Goal: Task Accomplishment & Management: Manage account settings

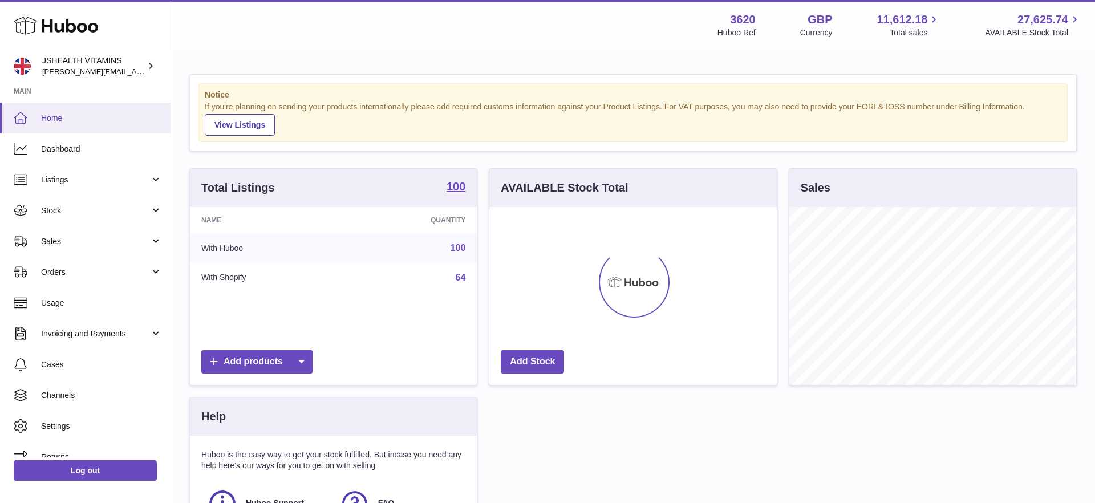
scroll to position [178, 287]
click at [70, 205] on span "Stock" at bounding box center [95, 210] width 109 height 11
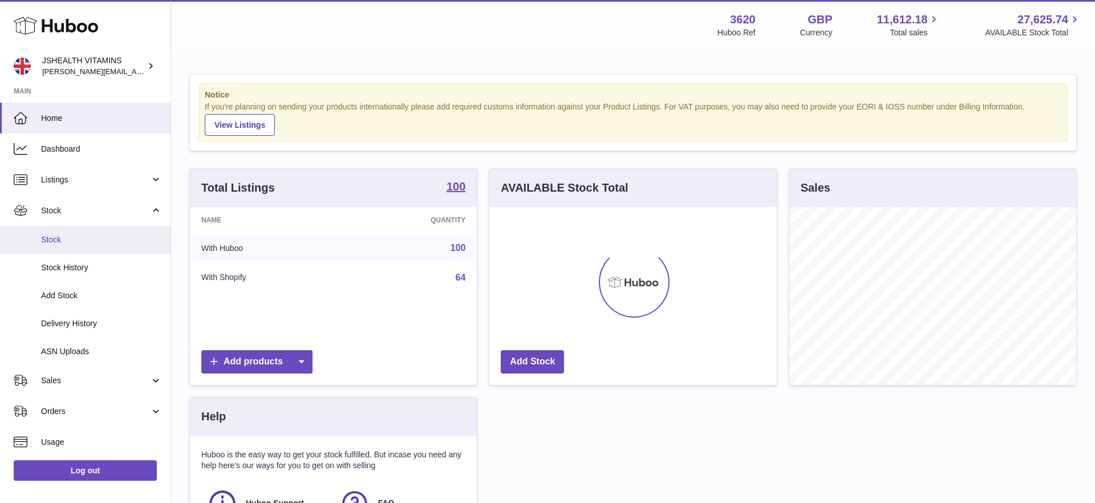
scroll to position [86, 0]
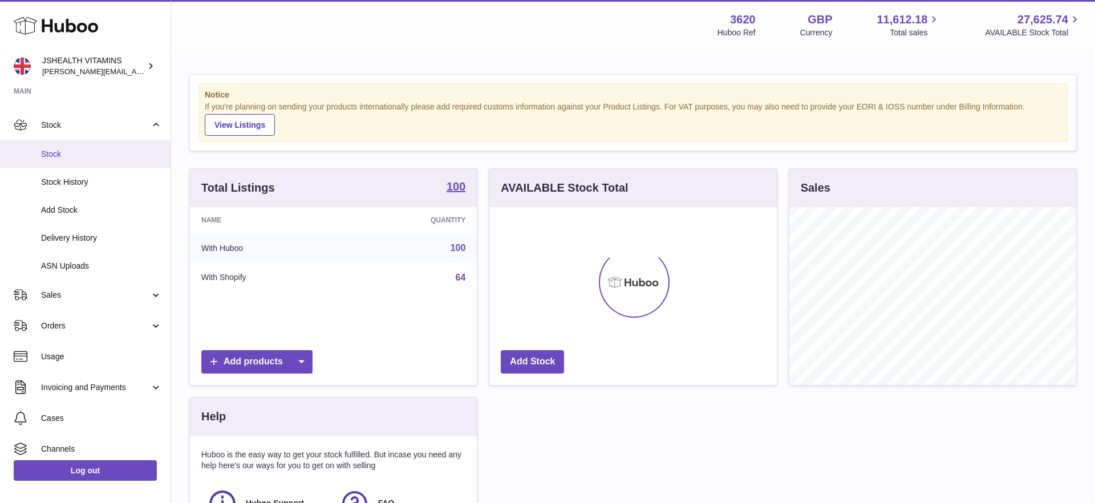
click at [86, 156] on span "Stock" at bounding box center [101, 154] width 121 height 11
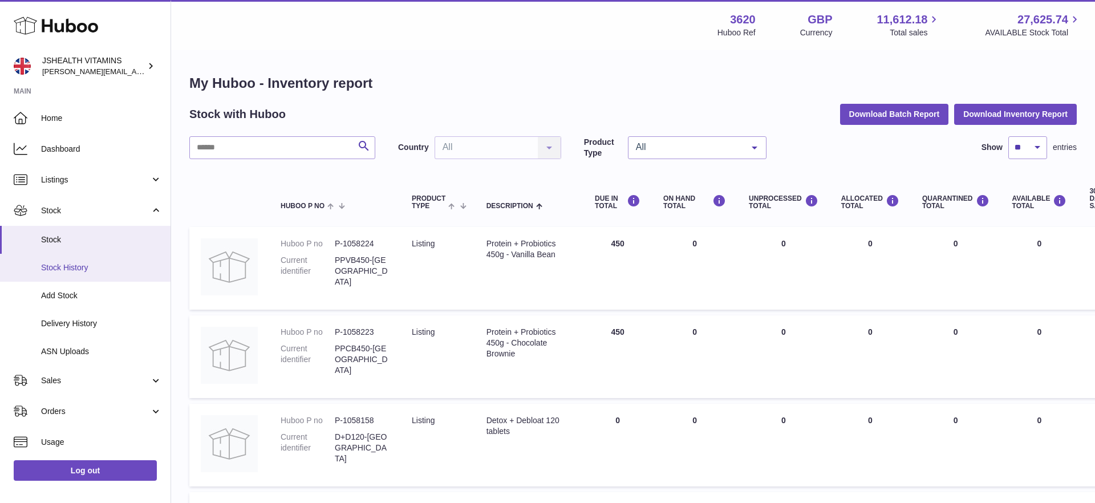
scroll to position [48, 0]
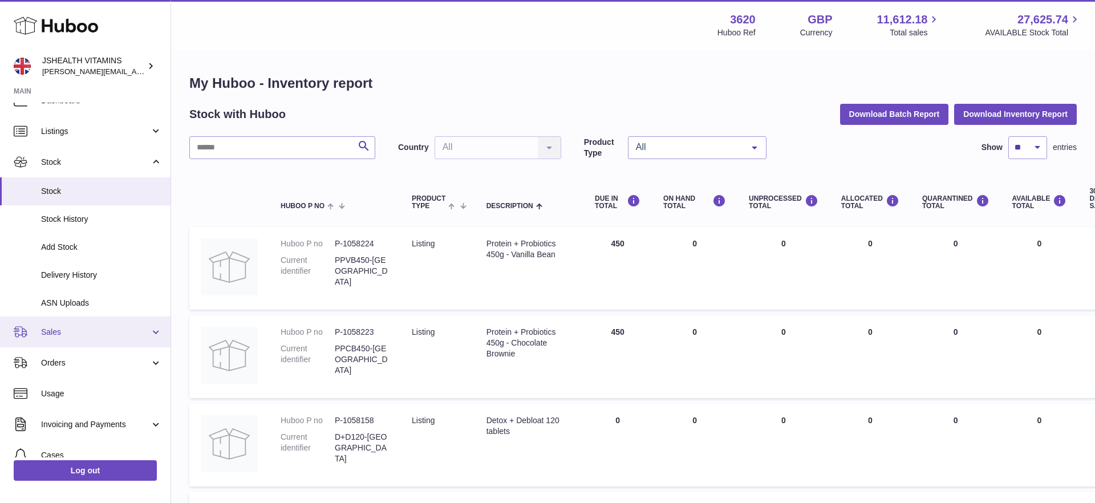
click at [75, 333] on span "Sales" at bounding box center [95, 332] width 109 height 11
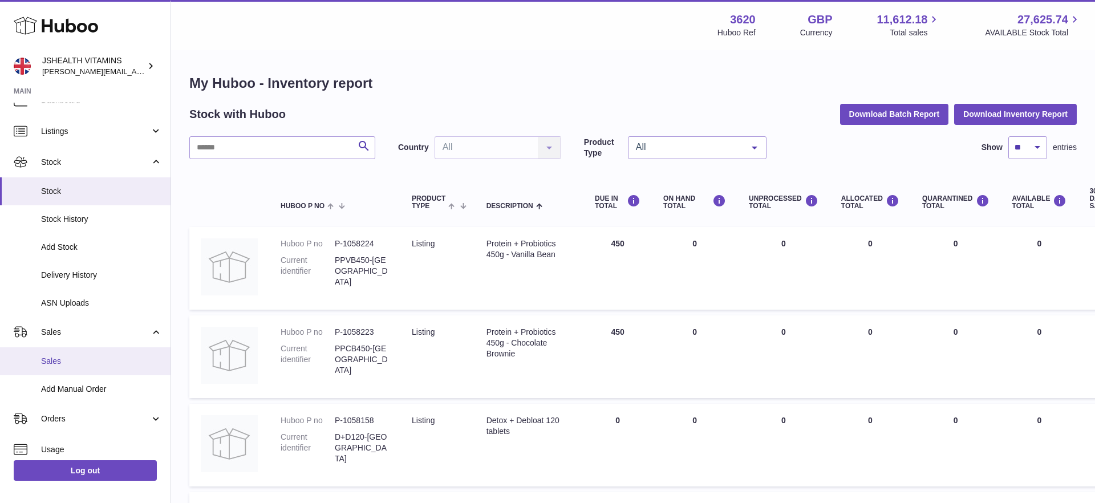
click at [80, 350] on link "Sales" at bounding box center [85, 361] width 171 height 28
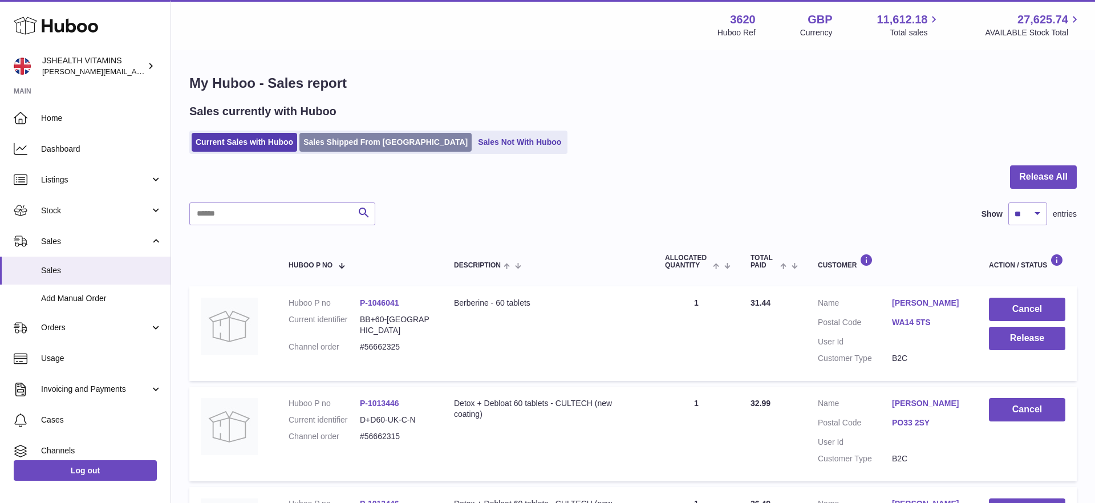
click at [358, 147] on link "Sales Shipped From [GEOGRAPHIC_DATA]" at bounding box center [385, 142] width 172 height 19
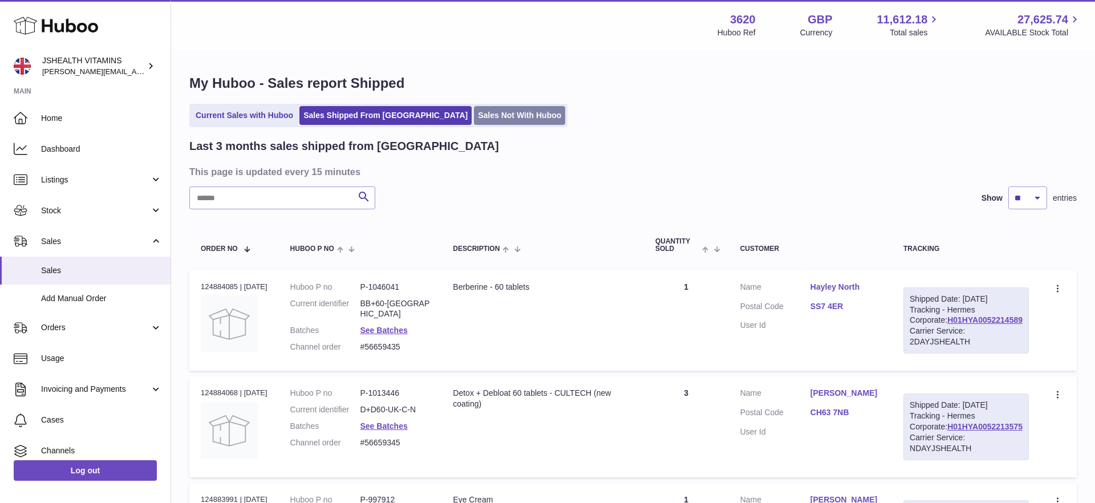
click at [474, 116] on link "Sales Not With Huboo" at bounding box center [519, 115] width 91 height 19
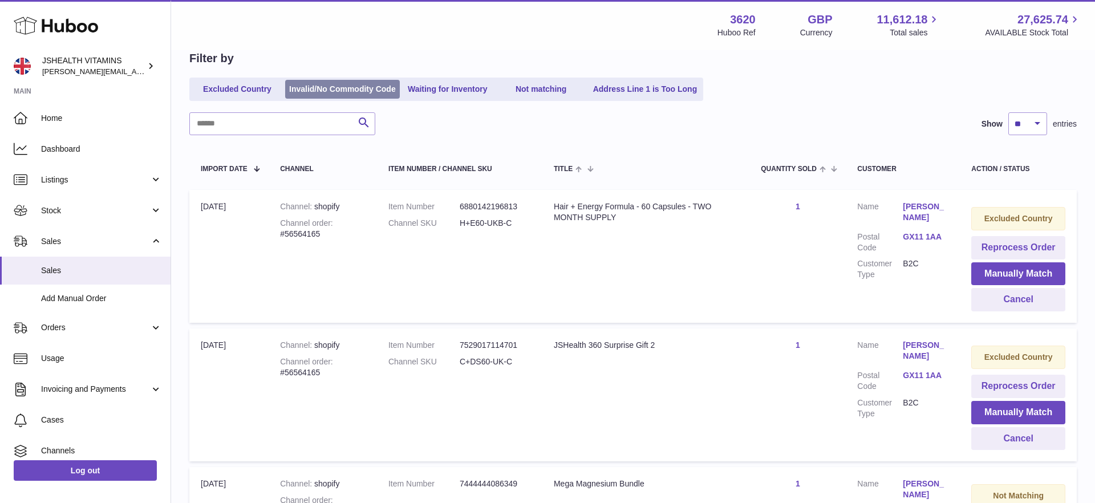
scroll to position [106, 0]
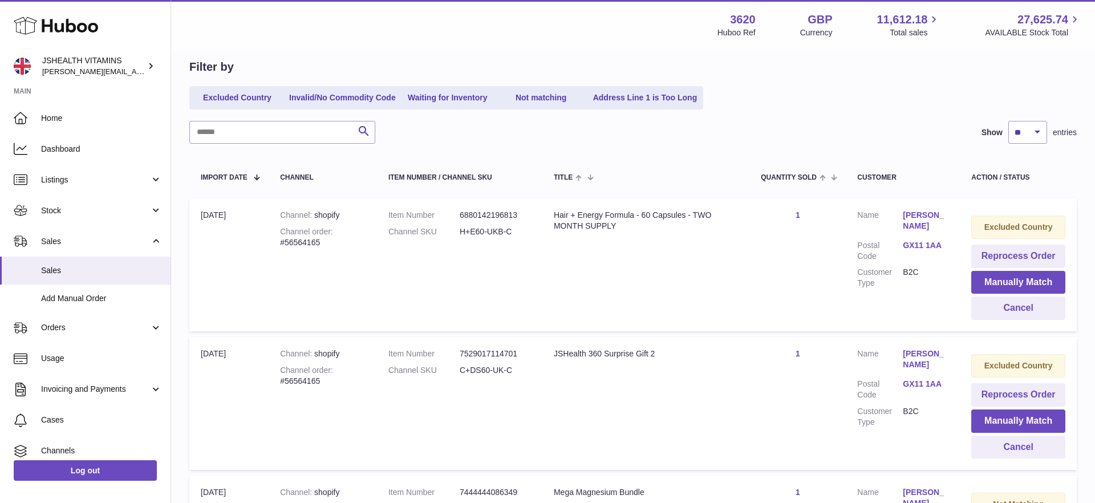
click at [452, 101] on link "Waiting for Inventory" at bounding box center [447, 97] width 91 height 19
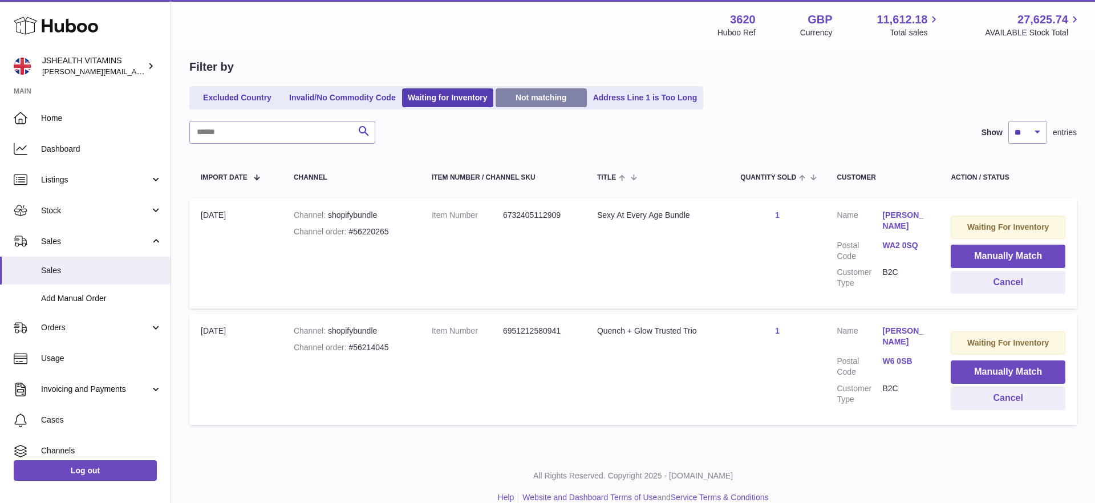
click at [545, 97] on link "Not matching" at bounding box center [541, 97] width 91 height 19
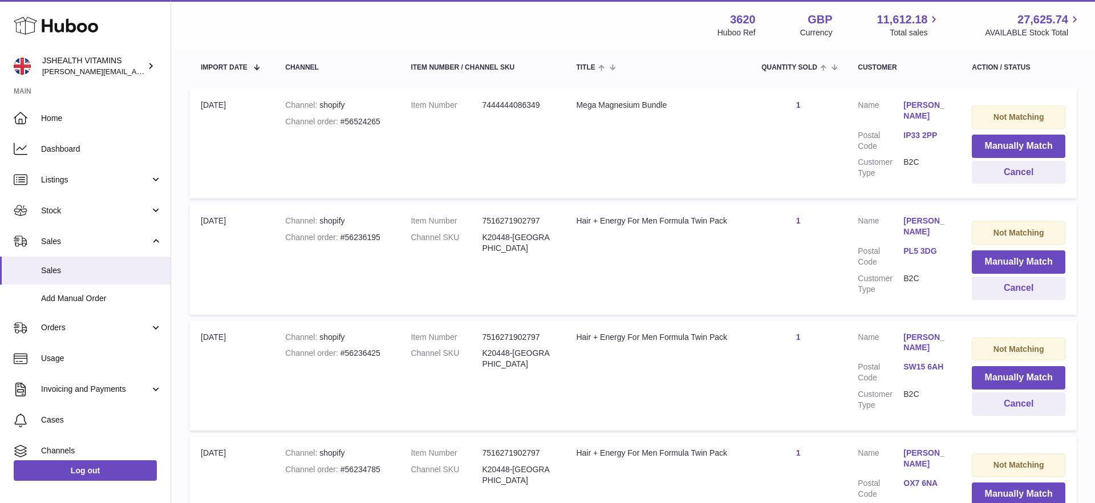
scroll to position [168, 0]
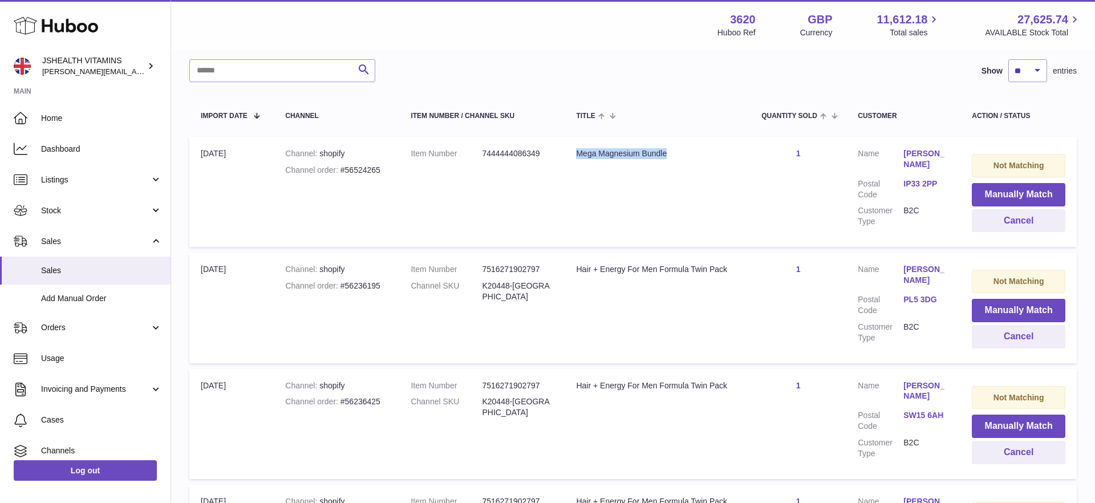
drag, startPoint x: 576, startPoint y: 154, endPoint x: 679, endPoint y: 155, distance: 102.7
click at [679, 155] on div "Mega Magnesium Bundle" at bounding box center [657, 153] width 163 height 11
click at [991, 193] on button "Manually Match" at bounding box center [1019, 194] width 94 height 23
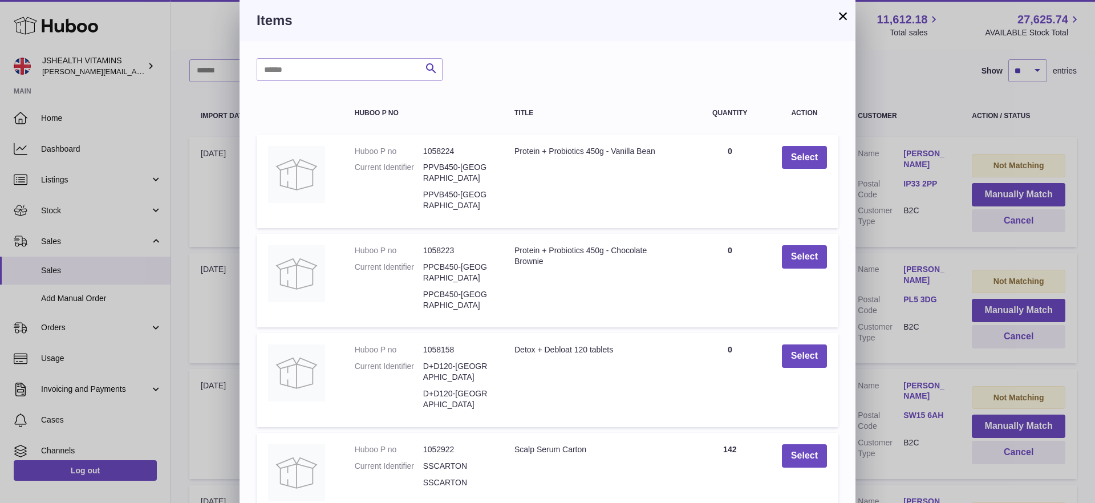
drag, startPoint x: 844, startPoint y: 19, endPoint x: 796, endPoint y: 49, distance: 56.6
click at [844, 19] on button "×" at bounding box center [843, 16] width 14 height 14
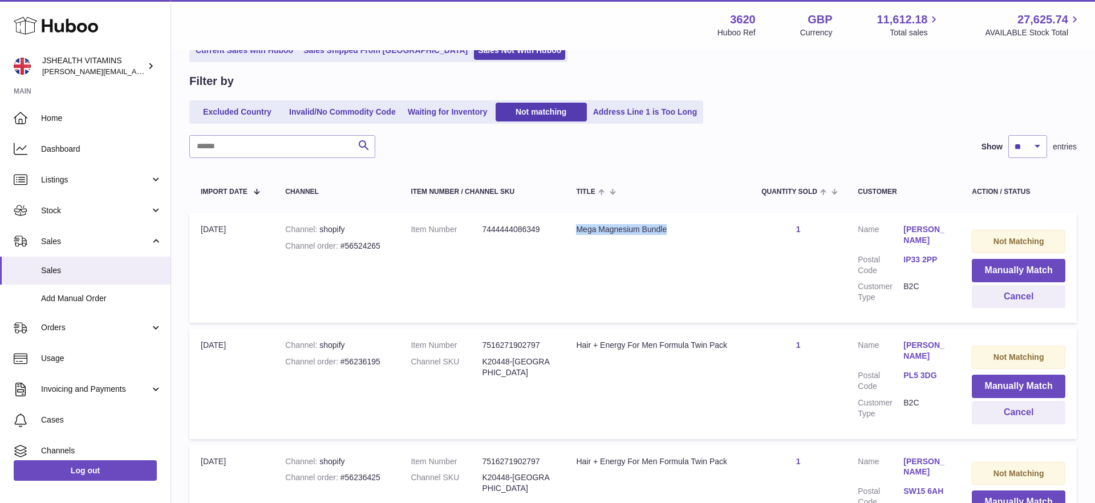
scroll to position [71, 0]
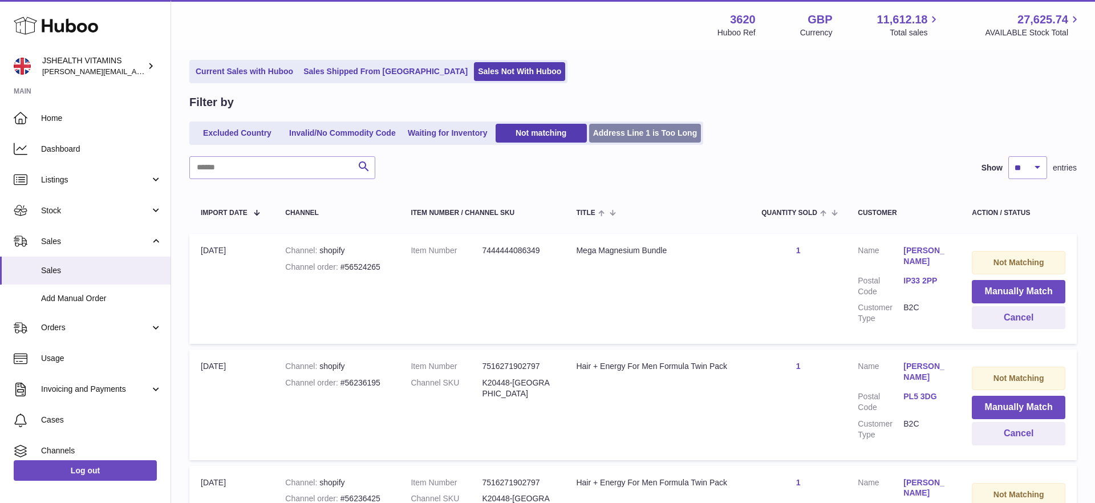
click at [658, 137] on link "Address Line 1 is Too Long" at bounding box center [645, 133] width 112 height 19
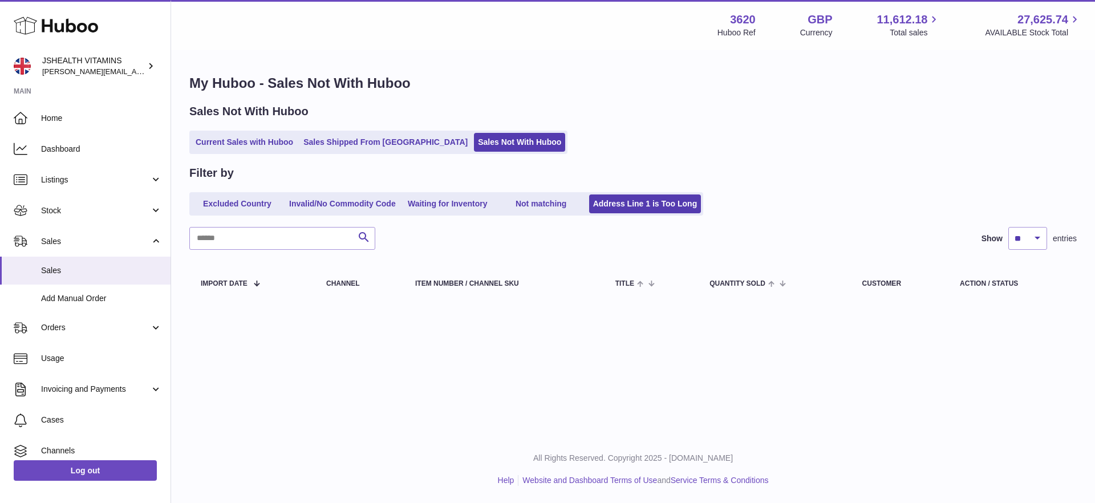
click at [536, 208] on link "Not matching" at bounding box center [541, 203] width 91 height 19
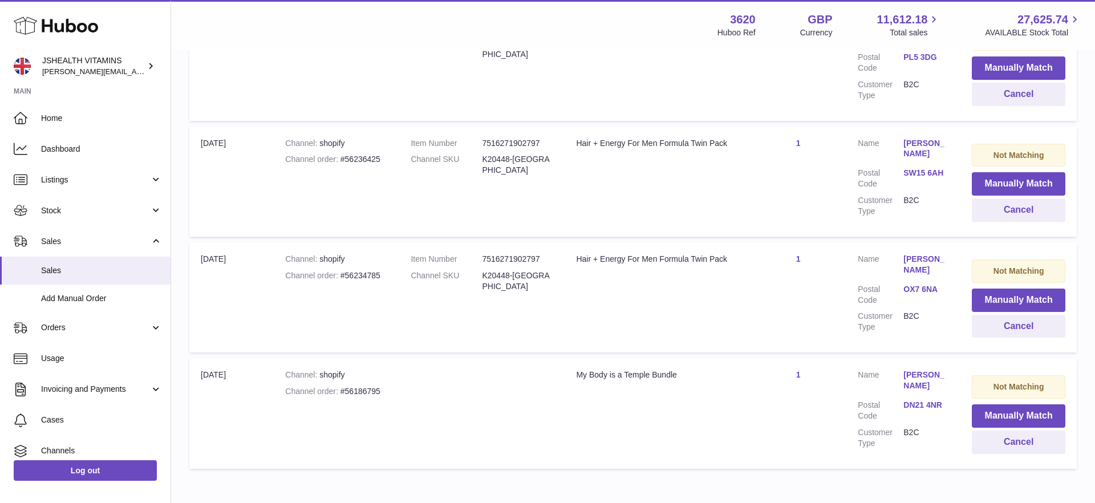
scroll to position [471, 0]
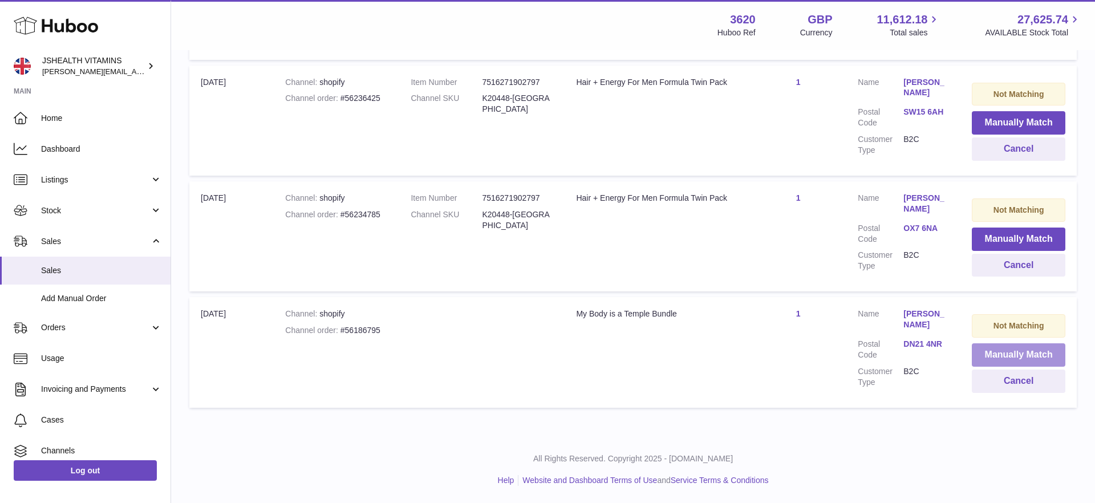
click at [1004, 352] on button "Manually Match" at bounding box center [1019, 354] width 94 height 23
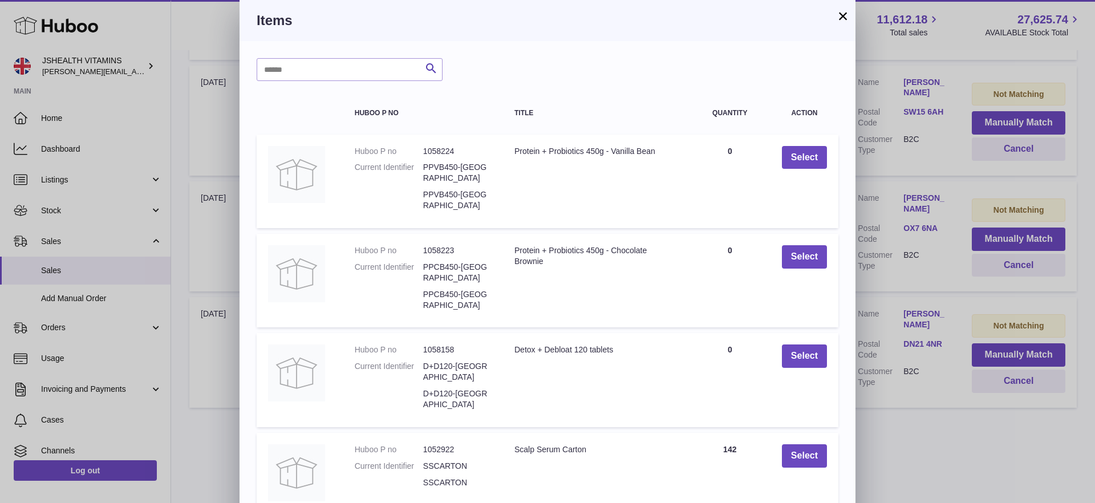
click at [840, 11] on button "×" at bounding box center [843, 16] width 14 height 14
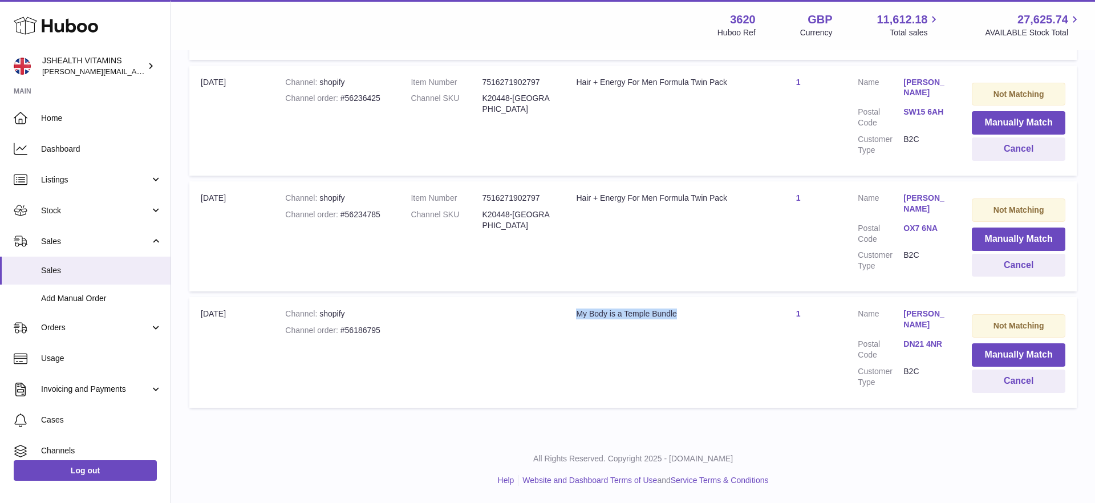
drag, startPoint x: 574, startPoint y: 315, endPoint x: 702, endPoint y: 311, distance: 127.8
click at [702, 311] on td "Title My Body is a Temple Bundle" at bounding box center [657, 352] width 185 height 110
click at [992, 348] on button "Manually Match" at bounding box center [1019, 354] width 94 height 23
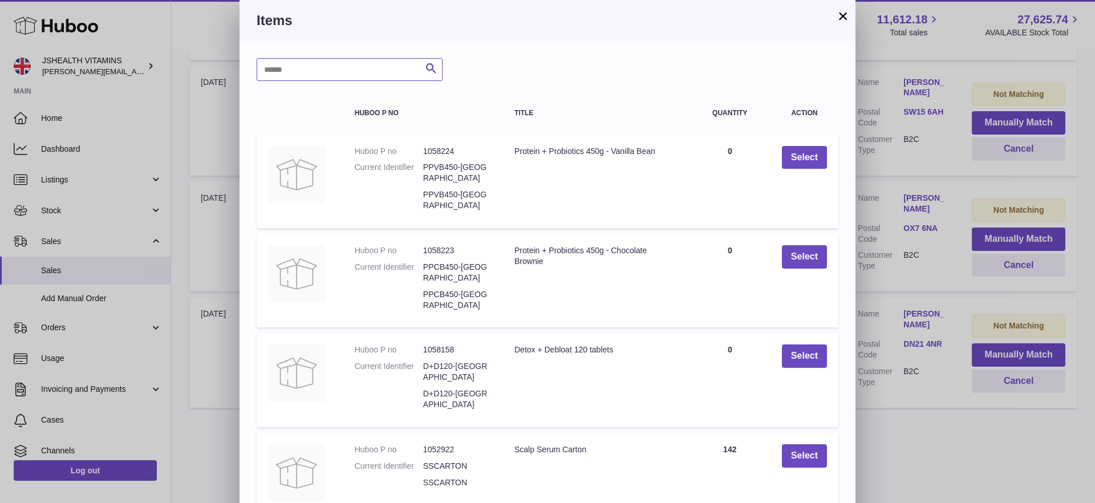
click at [361, 67] on input "text" at bounding box center [350, 69] width 186 height 23
type input "*******"
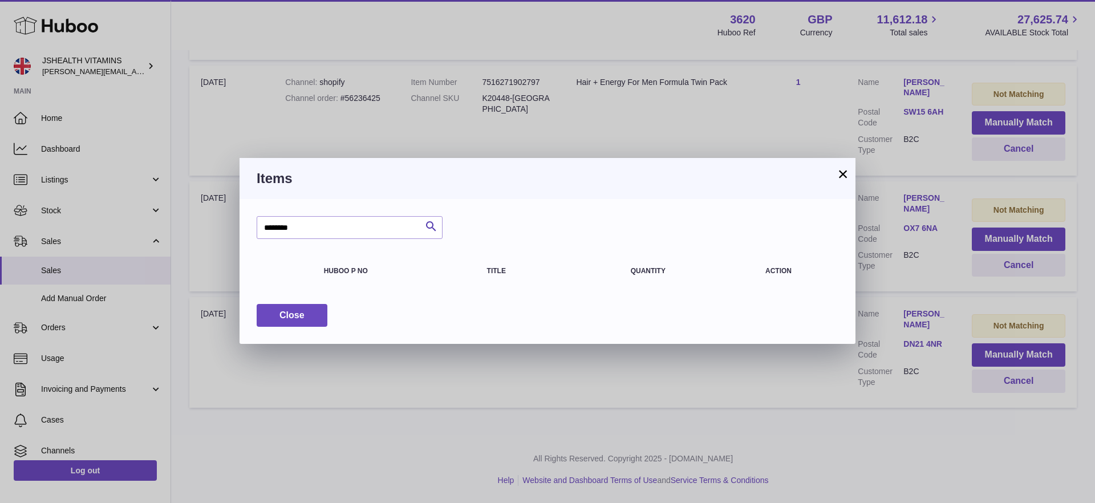
click at [837, 175] on button "×" at bounding box center [843, 174] width 14 height 14
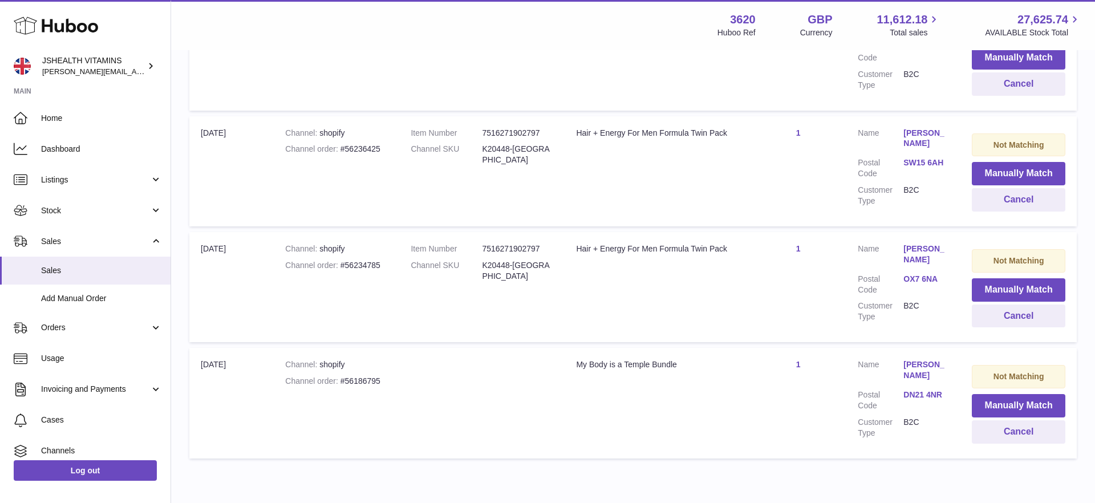
scroll to position [413, 0]
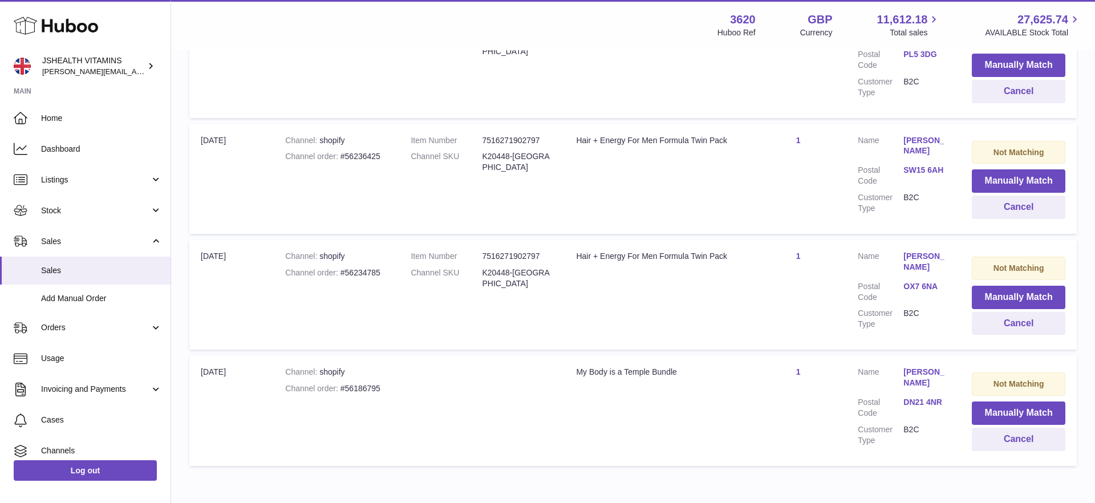
drag, startPoint x: 322, startPoint y: 372, endPoint x: 364, endPoint y: 395, distance: 47.5
click at [325, 372] on div "Channel shopify" at bounding box center [336, 372] width 103 height 11
drag, startPoint x: 363, startPoint y: 390, endPoint x: 315, endPoint y: 391, distance: 48.5
click at [346, 390] on td "Channel shopify Channel order #56186795" at bounding box center [336, 410] width 125 height 110
copy div "56186795"
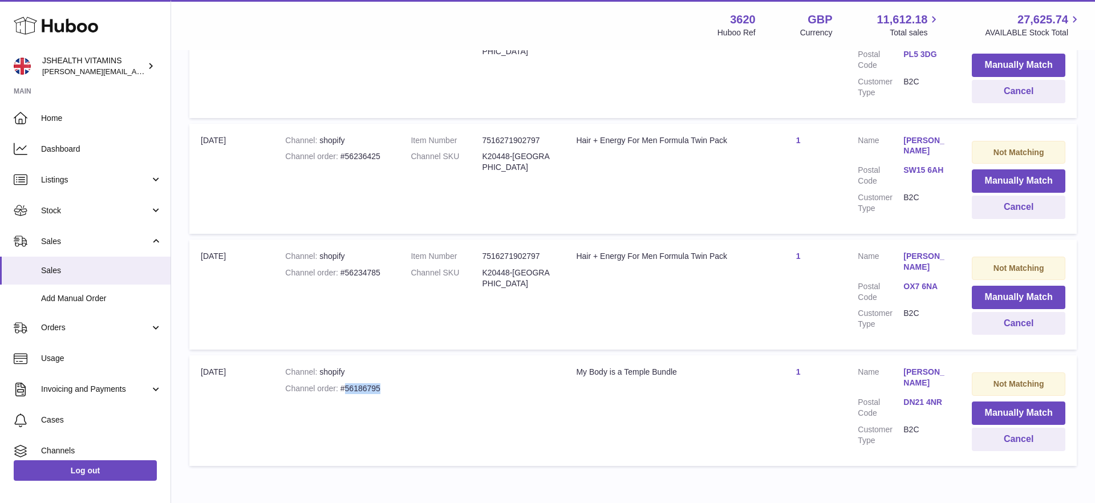
drag, startPoint x: 225, startPoint y: 372, endPoint x: 238, endPoint y: 373, distance: 13.7
click at [238, 373] on td "Import date 24th Jun" at bounding box center [231, 410] width 84 height 110
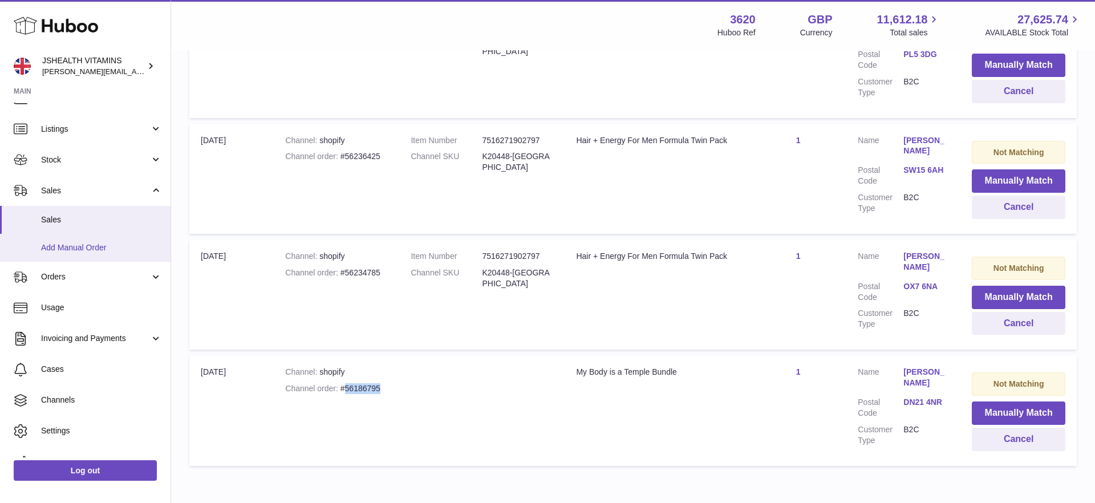
scroll to position [52, 0]
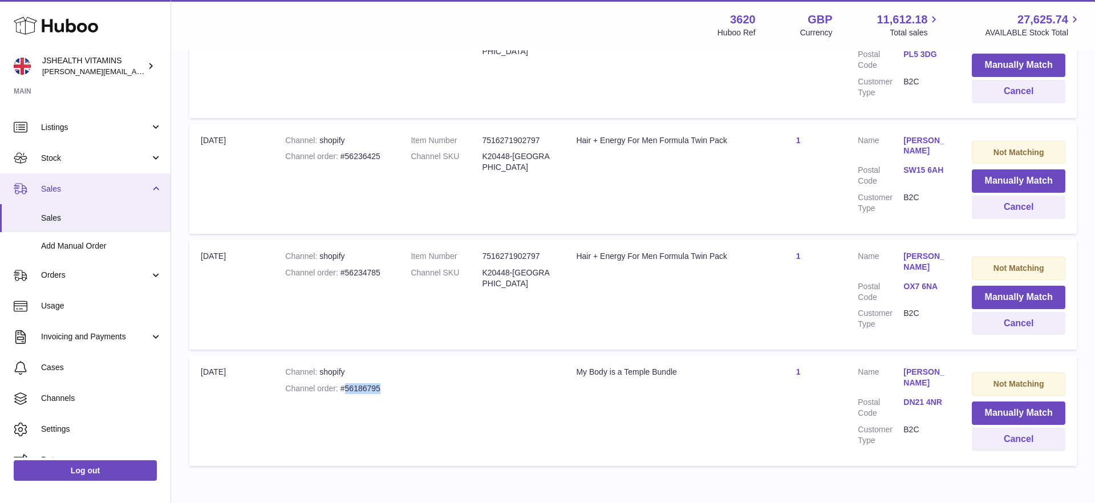
click at [61, 184] on span "Sales" at bounding box center [95, 189] width 109 height 11
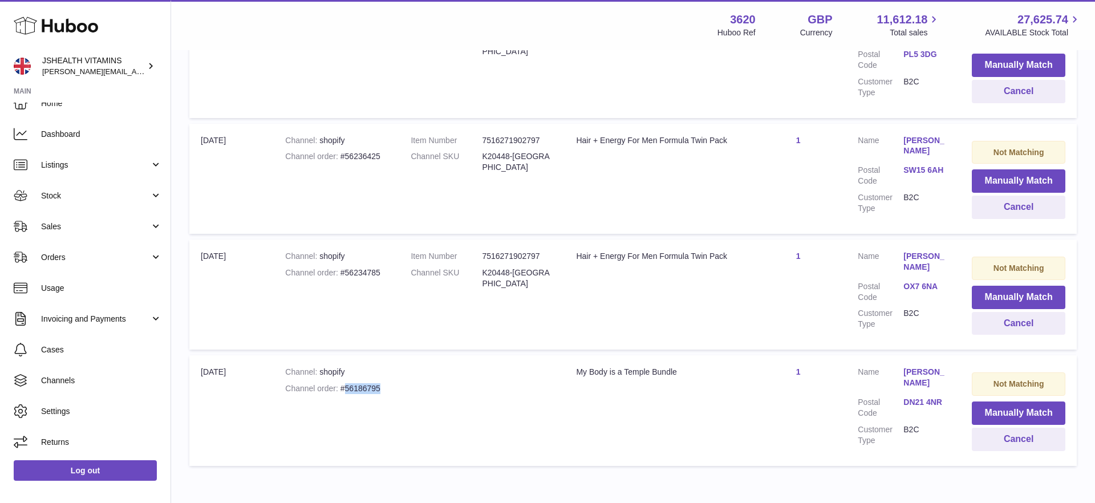
click at [66, 223] on span "Sales" at bounding box center [95, 226] width 109 height 11
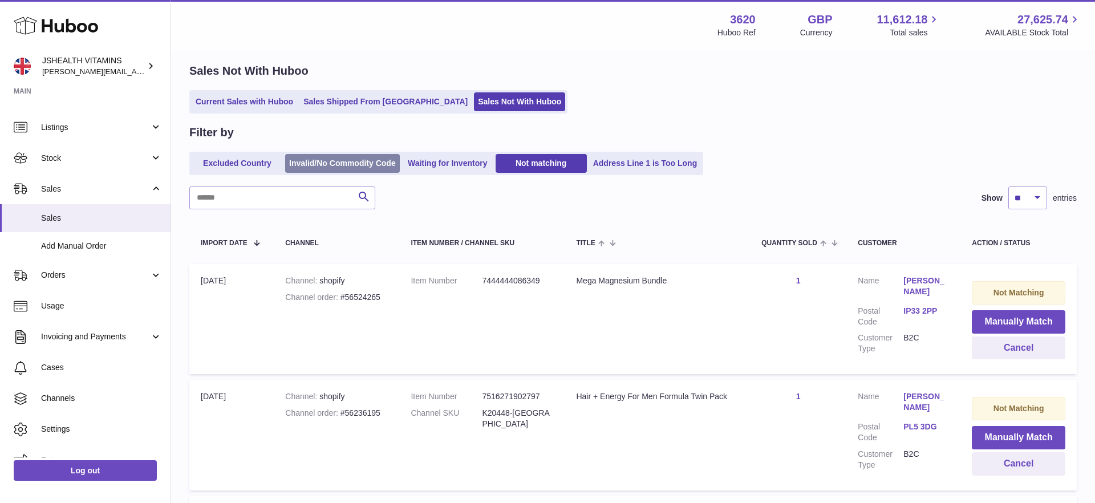
scroll to position [0, 0]
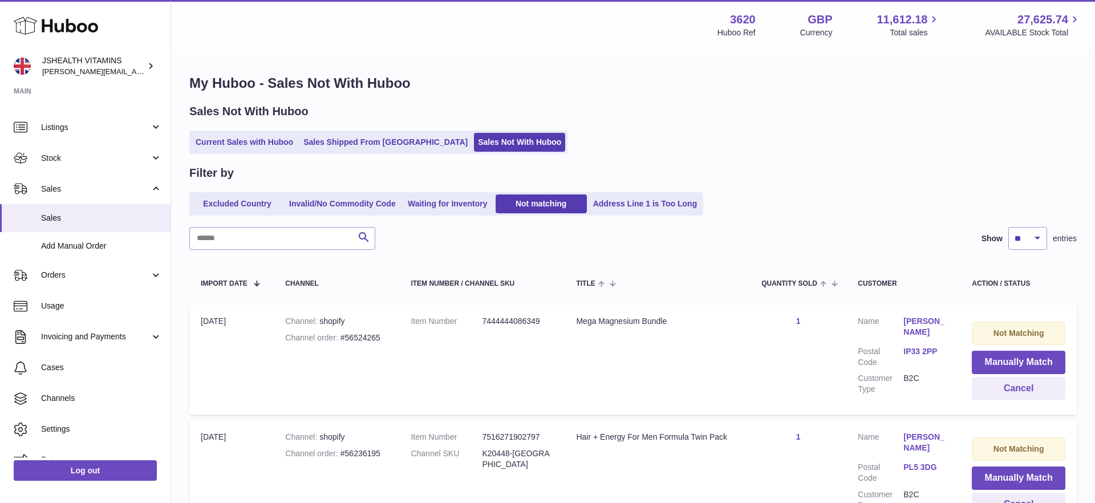
drag, startPoint x: 244, startPoint y: 120, endPoint x: 241, endPoint y: 128, distance: 8.3
click at [243, 120] on div "Sales Not With Huboo Current Sales with Huboo Sales Shipped From Huboo Sales No…" at bounding box center [632, 129] width 887 height 50
click at [237, 139] on link "Current Sales with Huboo" at bounding box center [245, 142] width 106 height 19
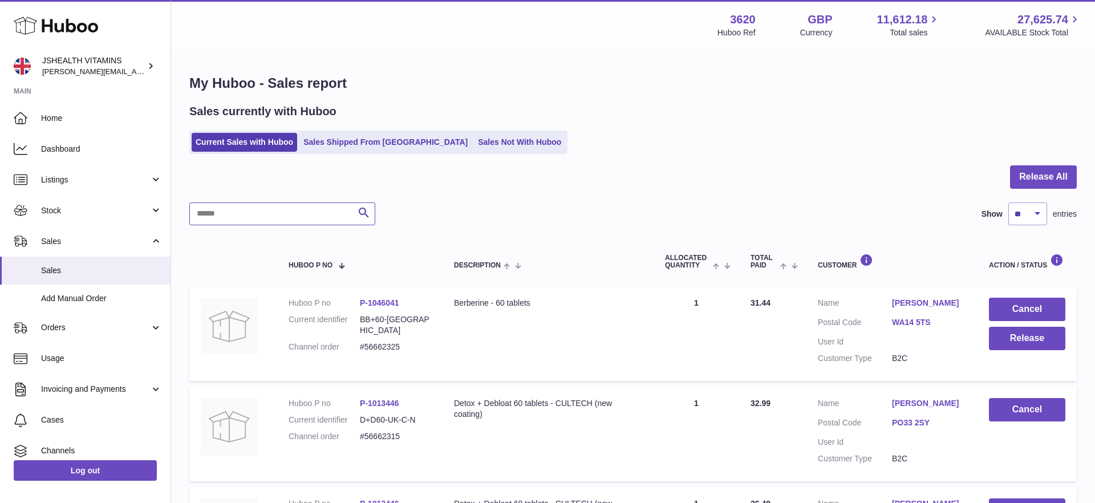
click at [248, 212] on input "text" at bounding box center [282, 213] width 186 height 23
paste input "********"
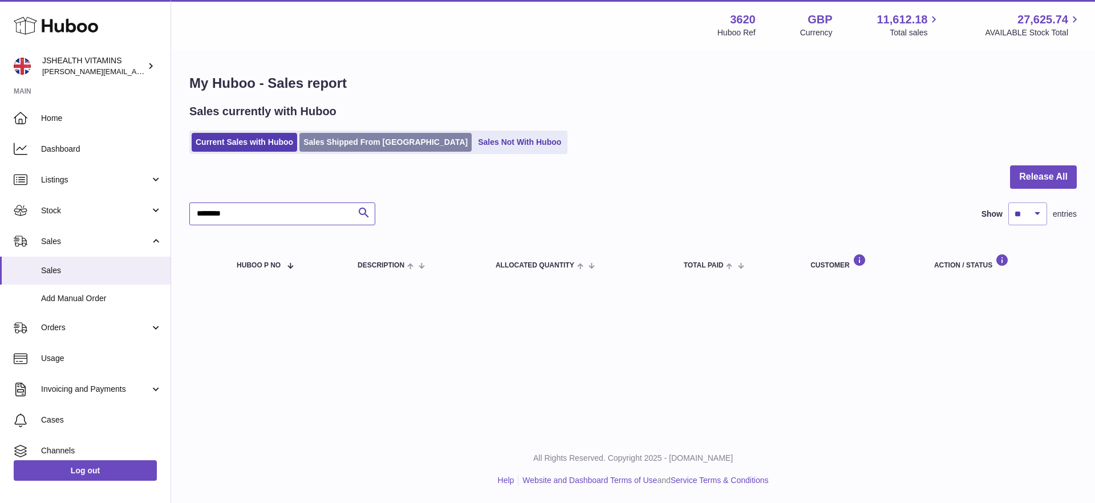
type input "********"
drag, startPoint x: 348, startPoint y: 132, endPoint x: 347, endPoint y: 139, distance: 6.9
click at [347, 131] on ul "Current Sales with Huboo Sales Shipped From Huboo Sales Not With Huboo" at bounding box center [378, 142] width 378 height 23
click at [347, 140] on link "Sales Shipped From [GEOGRAPHIC_DATA]" at bounding box center [385, 142] width 172 height 19
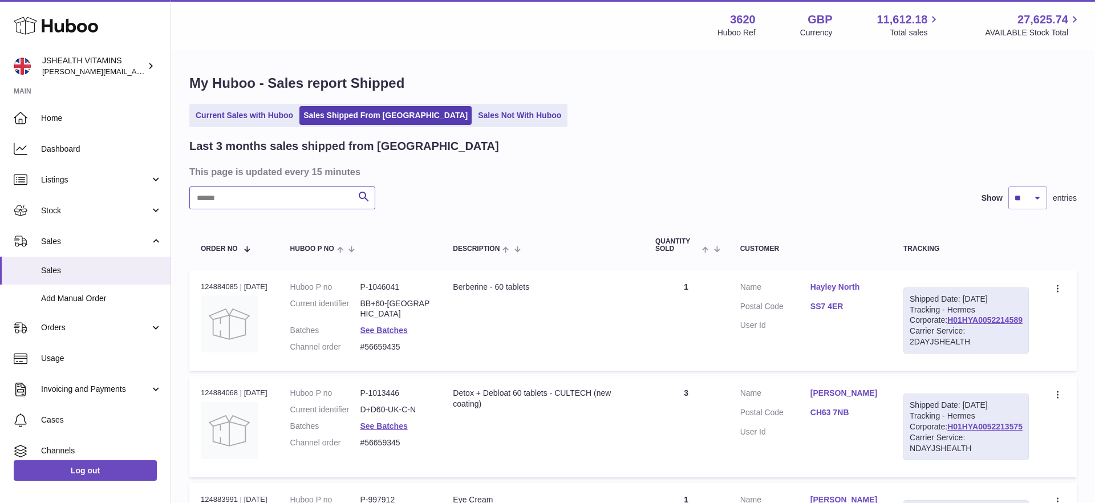
paste input "********"
click at [272, 198] on input "********" at bounding box center [282, 198] width 186 height 23
type input "********"
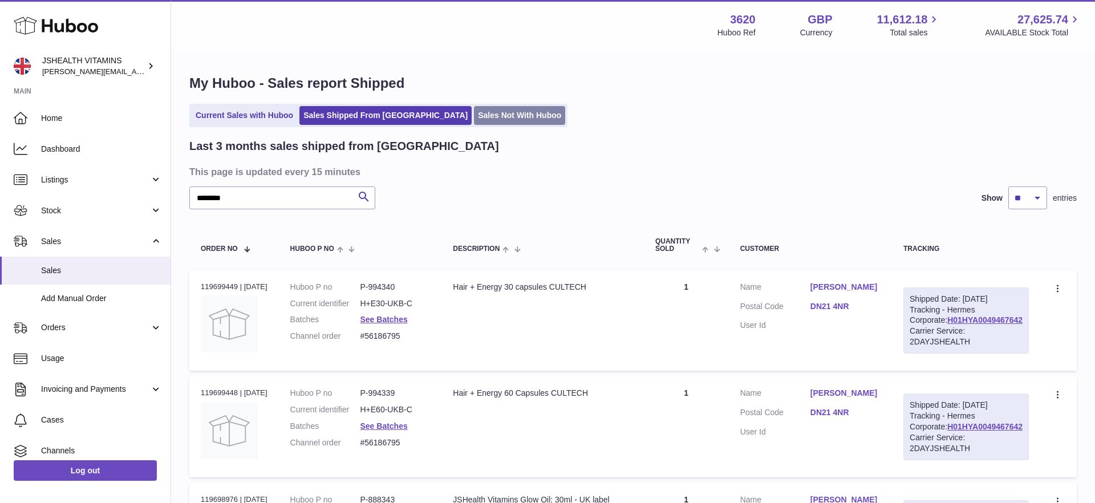
click at [474, 114] on link "Sales Not With Huboo" at bounding box center [519, 115] width 91 height 19
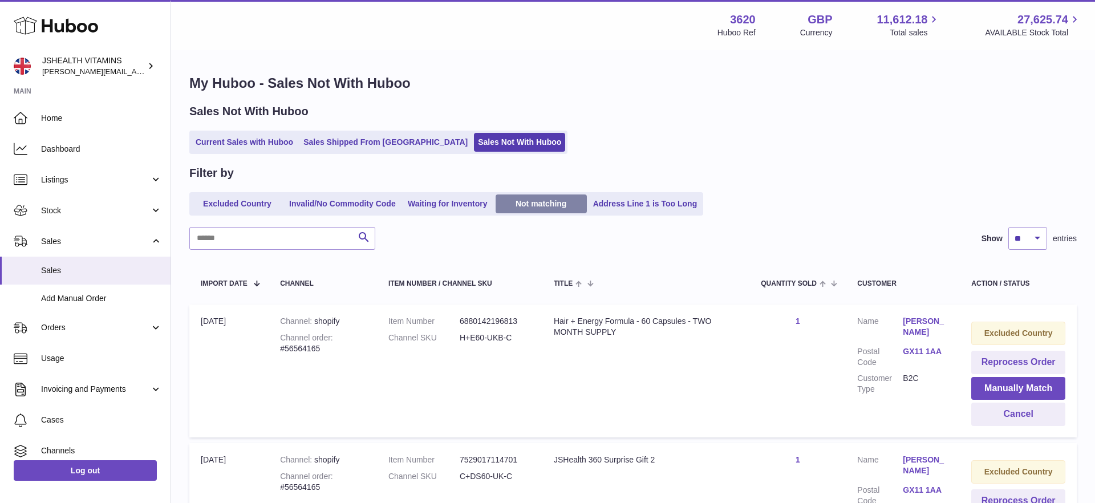
click at [544, 200] on link "Not matching" at bounding box center [541, 203] width 91 height 19
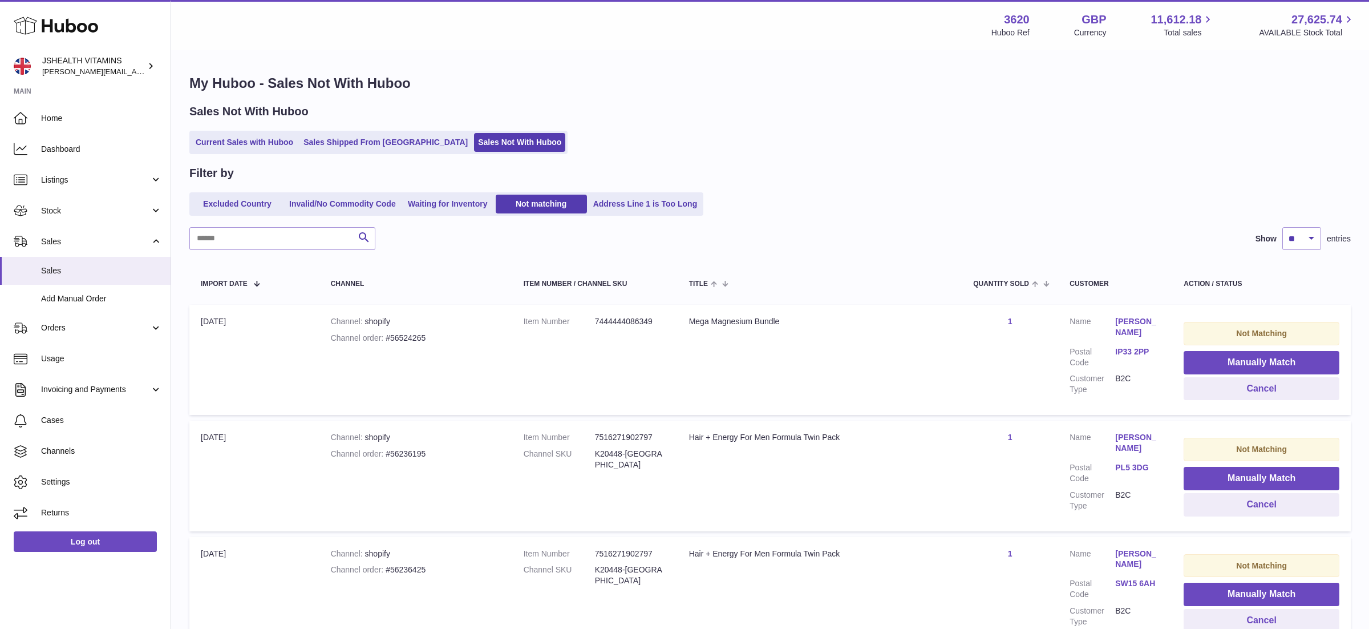
drag, startPoint x: 234, startPoint y: 318, endPoint x: 197, endPoint y: 318, distance: 37.1
click at [197, 318] on td "Import date [DATE]" at bounding box center [254, 360] width 130 height 110
click at [445, 208] on link "Waiting for Inventory" at bounding box center [447, 203] width 91 height 19
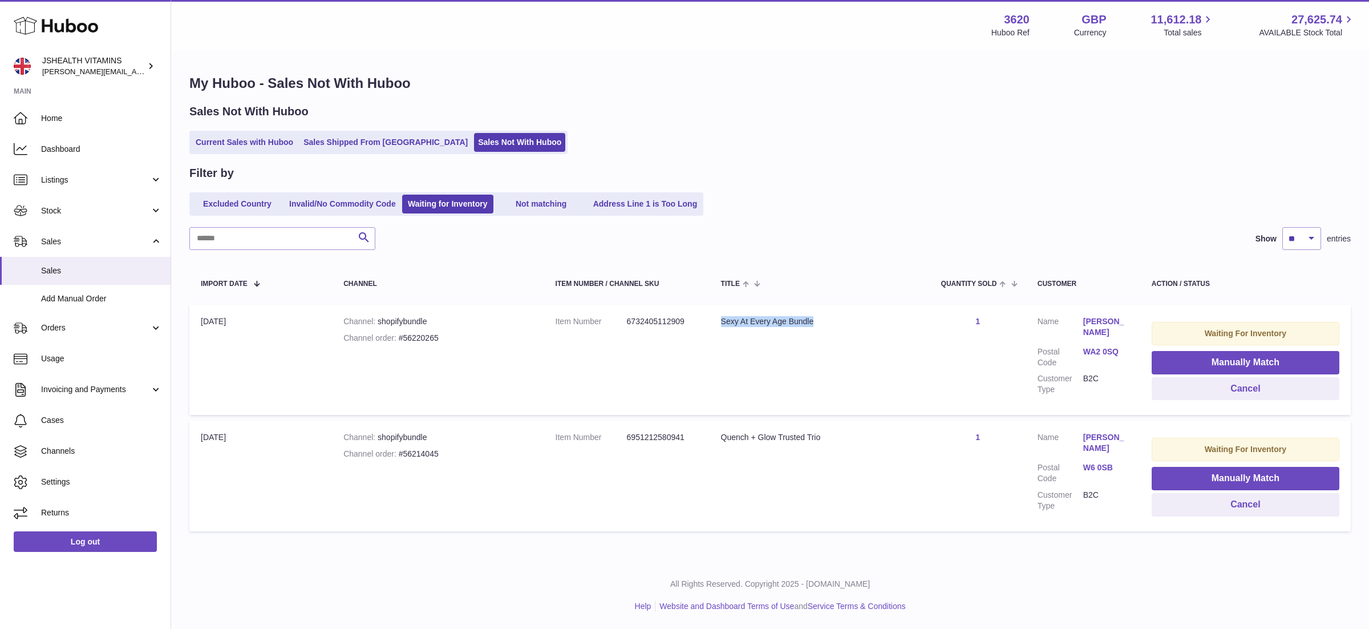
drag, startPoint x: 721, startPoint y: 323, endPoint x: 882, endPoint y: 322, distance: 160.8
click at [882, 322] on div "Sexy At Every Age Bundle" at bounding box center [819, 321] width 197 height 11
drag, startPoint x: 723, startPoint y: 439, endPoint x: 841, endPoint y: 436, distance: 118.1
click at [840, 437] on div "Quench + Glow Trusted Trio" at bounding box center [819, 437] width 197 height 11
drag, startPoint x: 657, startPoint y: 436, endPoint x: 641, endPoint y: 436, distance: 16.0
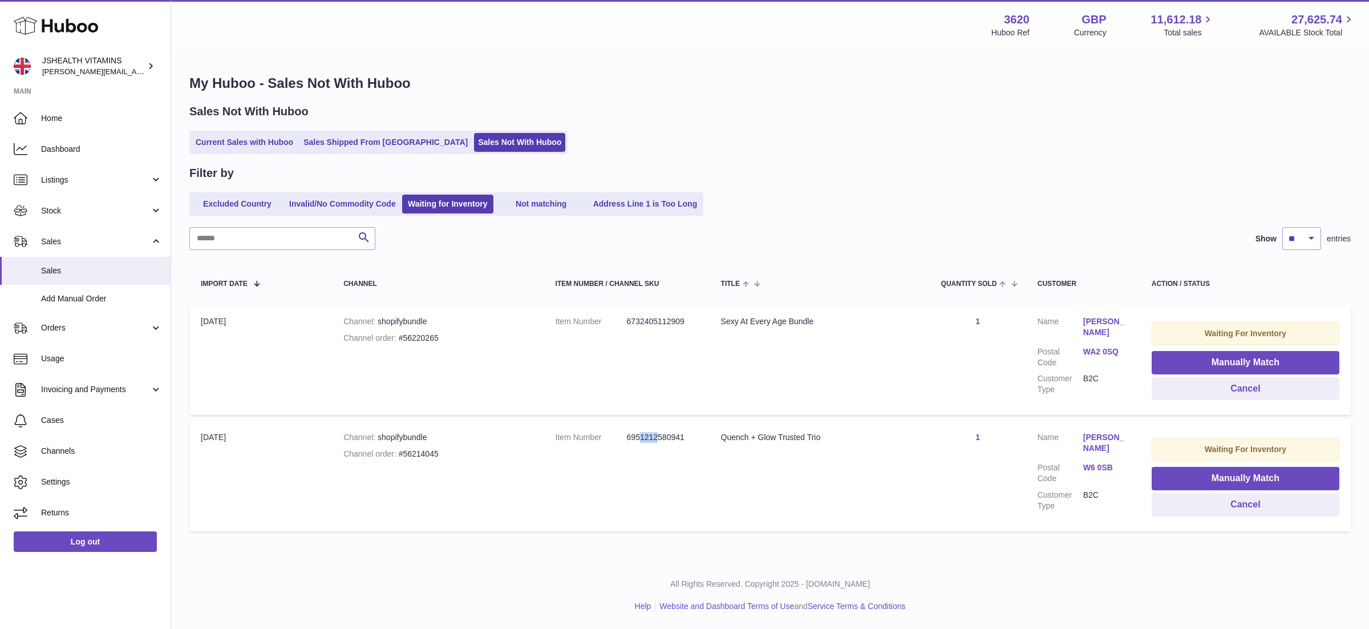
click at [641, 436] on dd "6951212580941" at bounding box center [662, 437] width 71 height 11
click at [662, 440] on dd "6951212580941" at bounding box center [662, 437] width 71 height 11
click at [374, 207] on link "Invalid/No Commodity Code" at bounding box center [342, 203] width 115 height 19
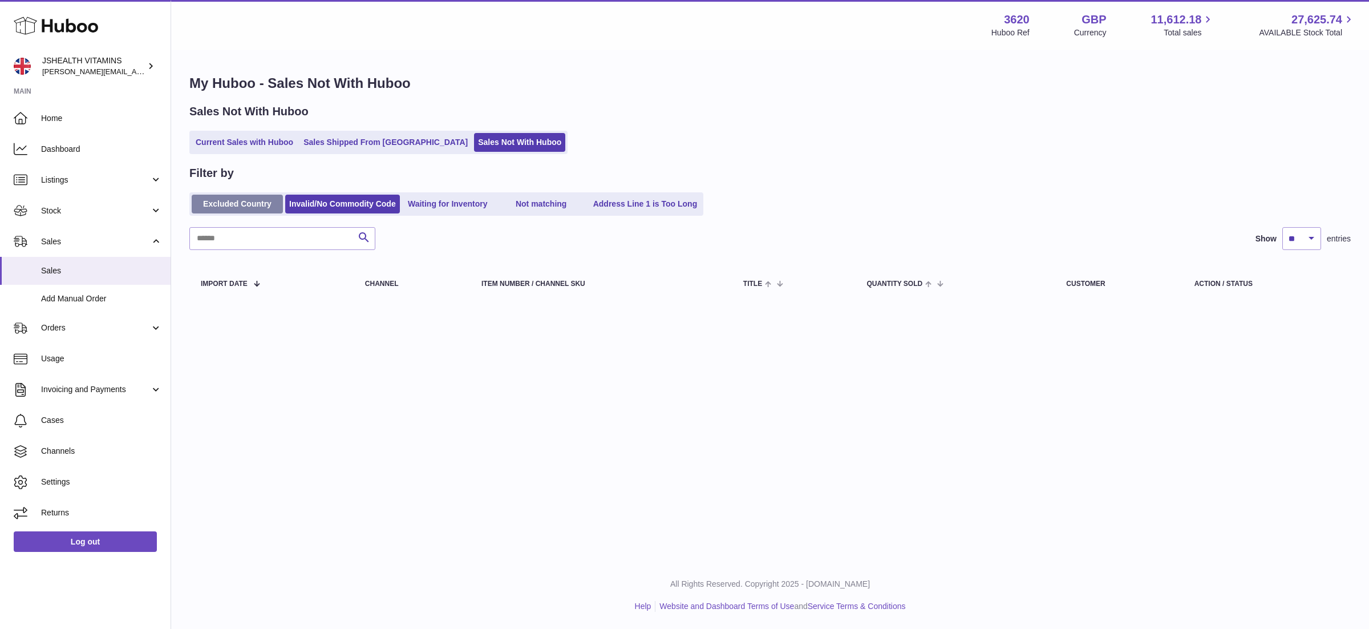
click at [238, 194] on link "Excluded Country" at bounding box center [237, 203] width 91 height 19
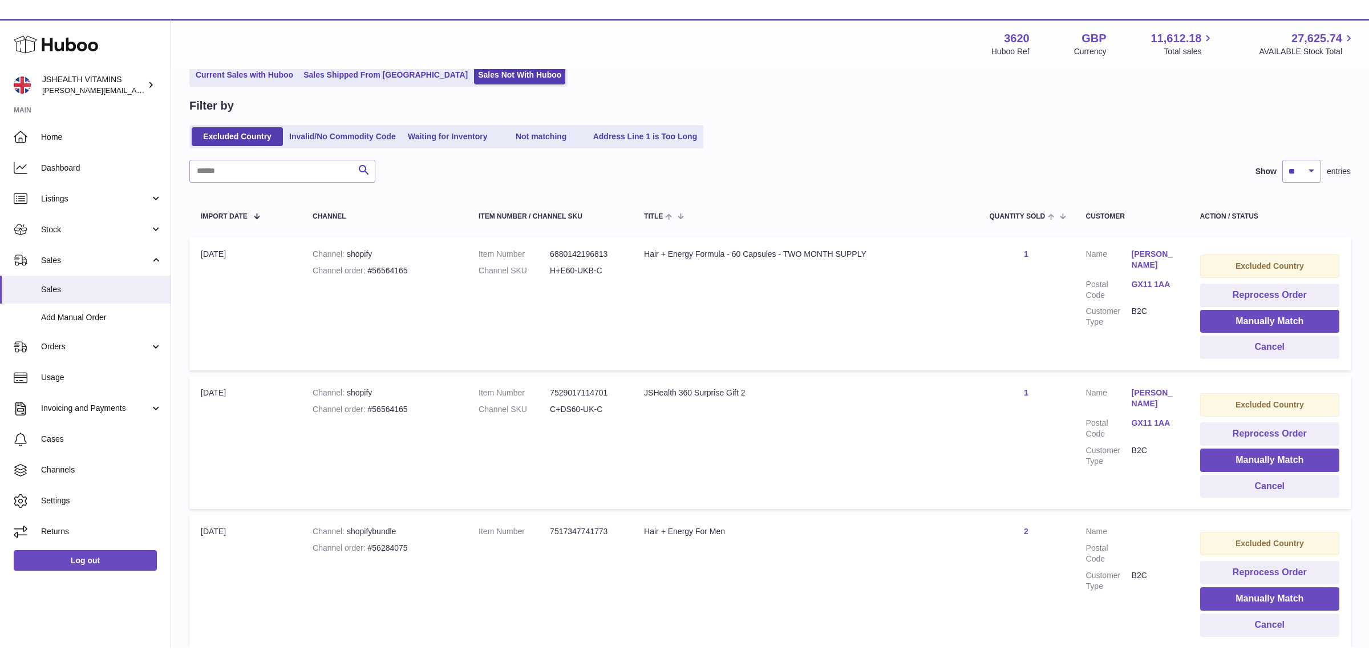
scroll to position [78, 0]
